Goal: Information Seeking & Learning: Learn about a topic

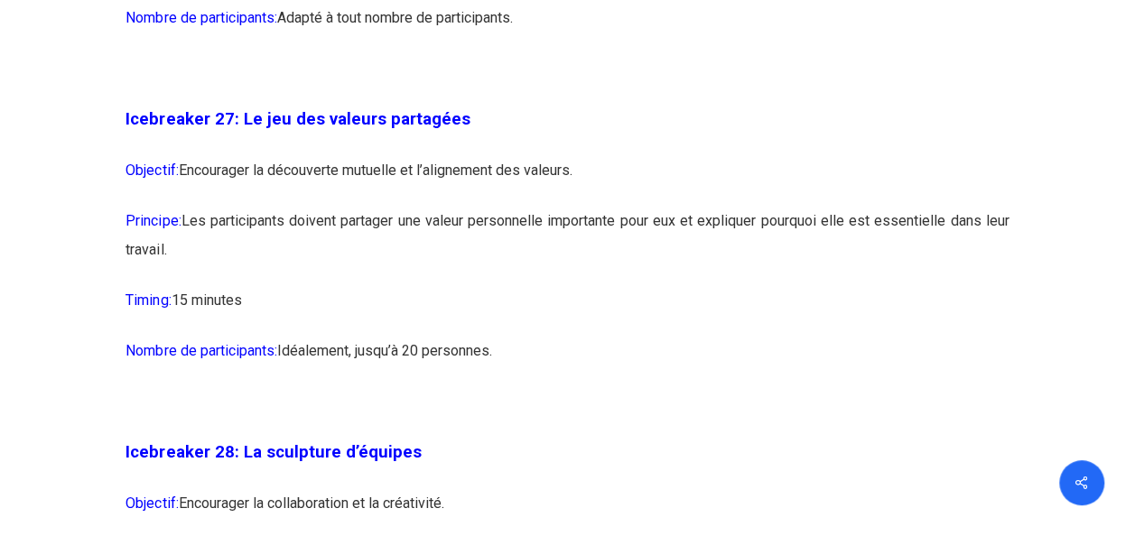
scroll to position [16502, 0]
click at [823, 386] on p "Nombre de participants: Idéalement, jusqu’à 20 personnes." at bounding box center [567, 361] width 883 height 51
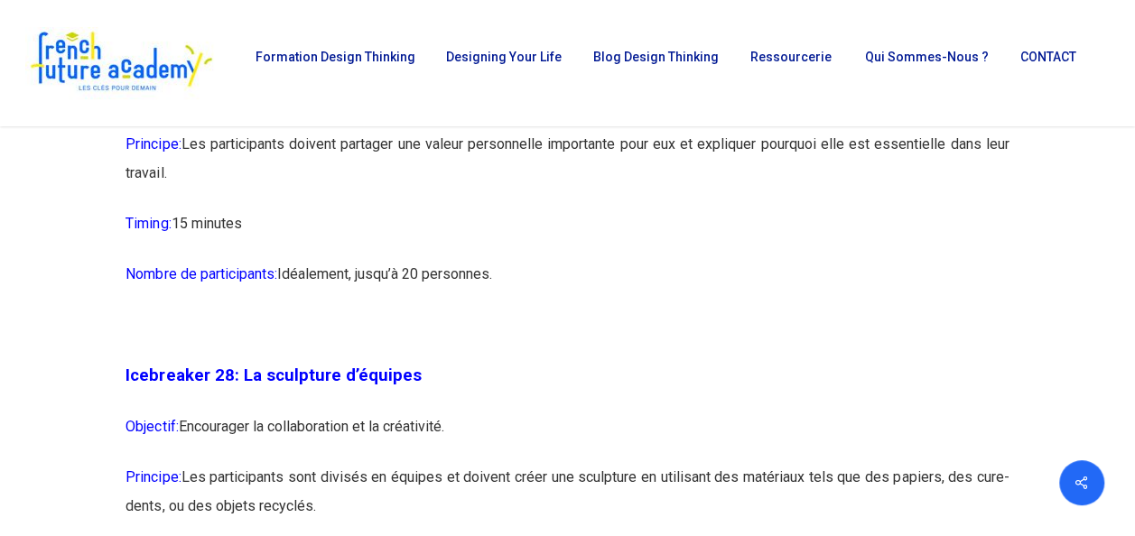
scroll to position [16573, 0]
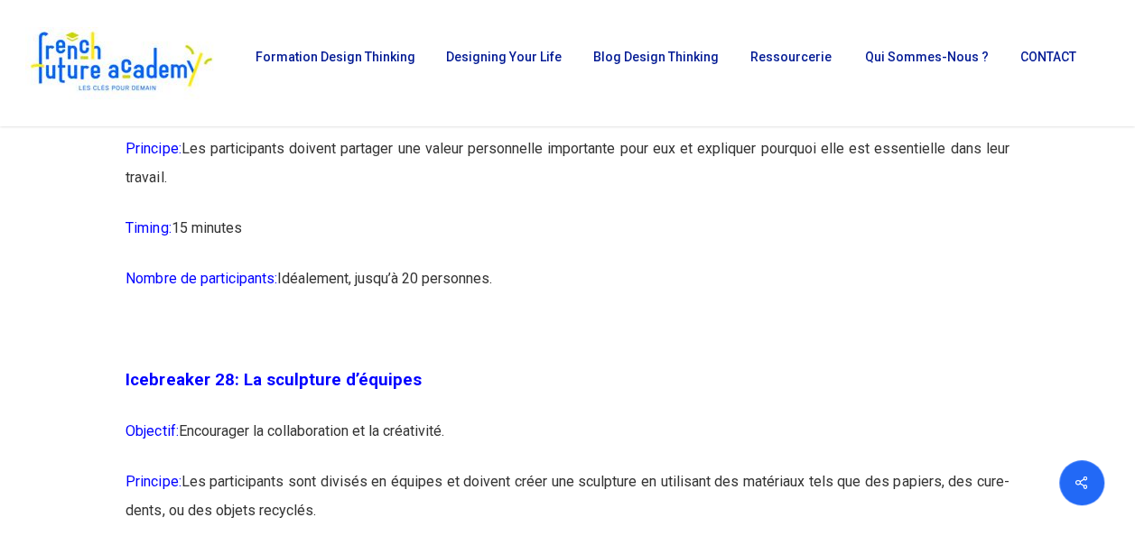
click at [598, 366] on p at bounding box center [567, 340] width 883 height 51
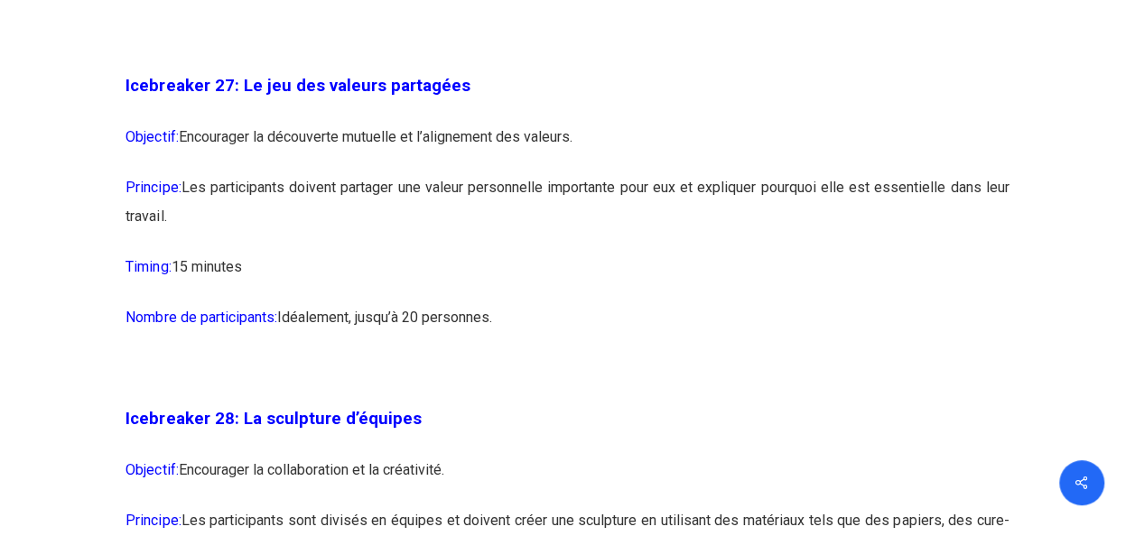
scroll to position [16537, 0]
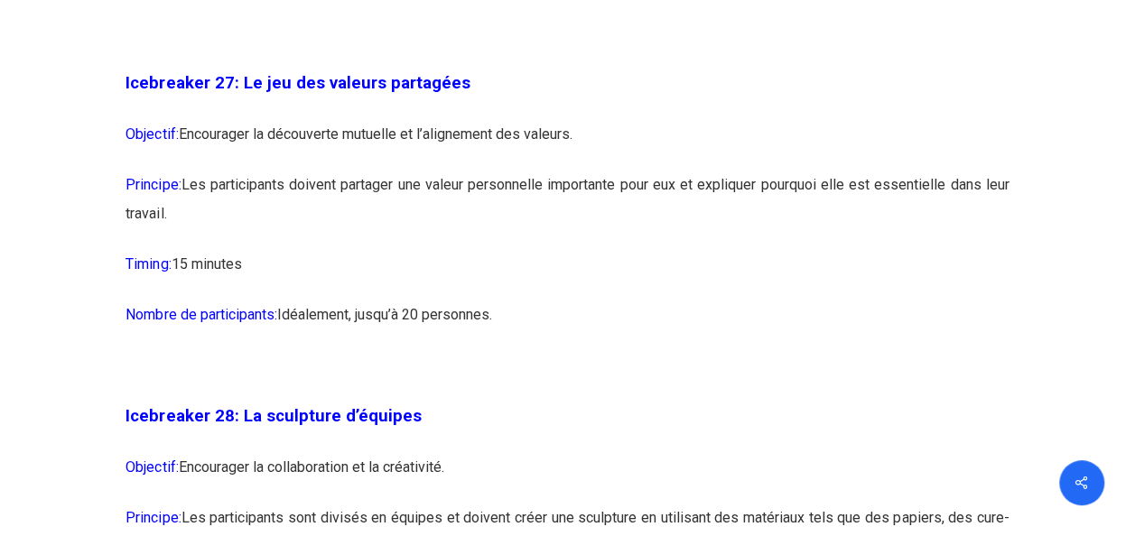
click at [592, 402] on p at bounding box center [567, 376] width 883 height 51
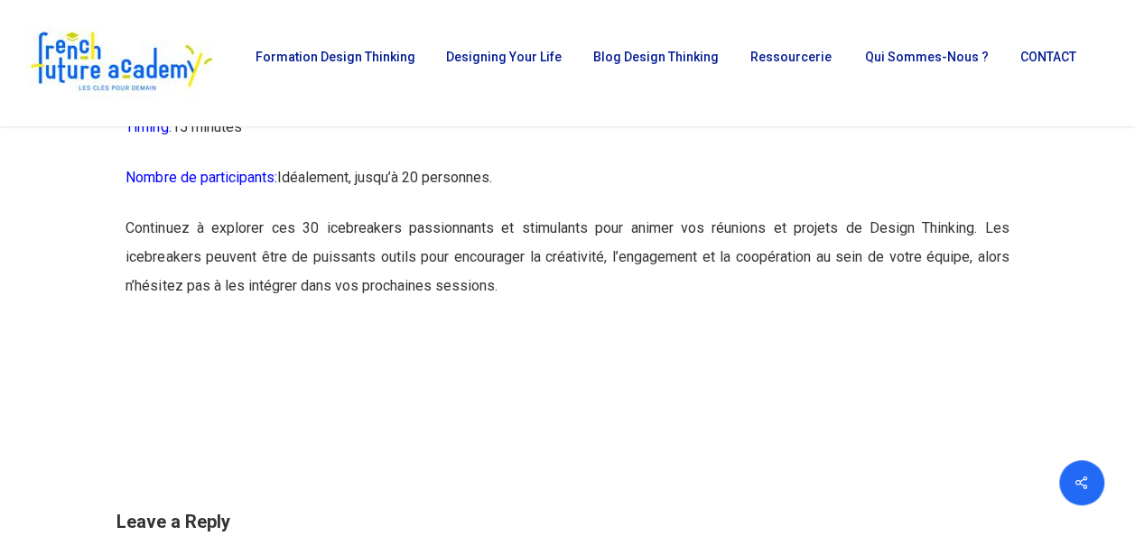
scroll to position [18401, 0]
